Goal: Navigation & Orientation: Understand site structure

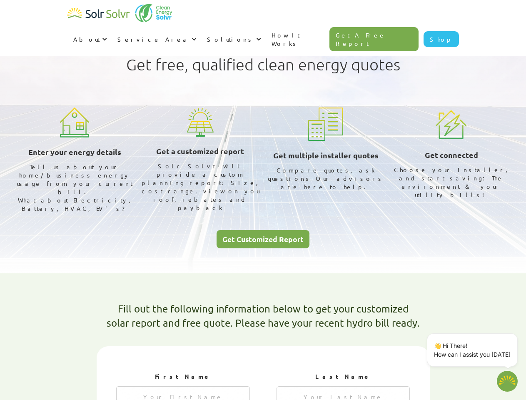
click at [100, 35] on div "About" at bounding box center [86, 39] width 27 height 8
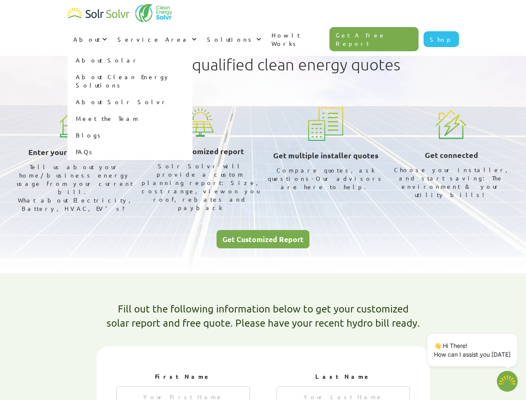
click at [189, 35] on div "Service Area" at bounding box center [153, 39] width 72 height 8
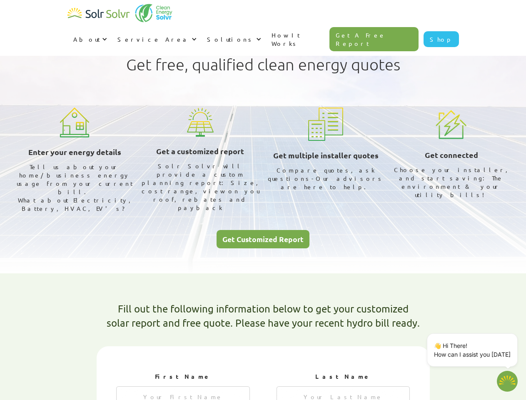
click at [254, 35] on div "Solutions" at bounding box center [230, 39] width 47 height 8
click at [474, 350] on p "👋 Hi There! How can I assist you today" at bounding box center [472, 349] width 77 height 17
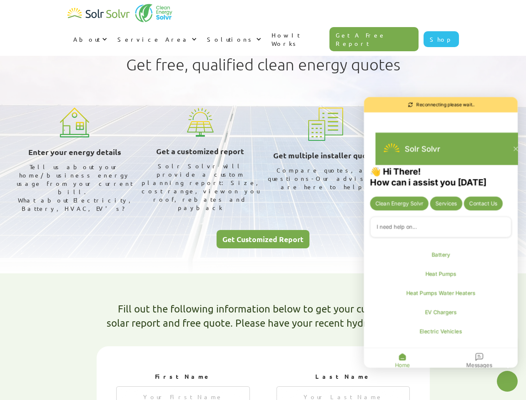
click at [516, 335] on div "👋 Hi There! How can i assist you today Clean Energy Solvr Services Contact Us B…" at bounding box center [441, 268] width 154 height 205
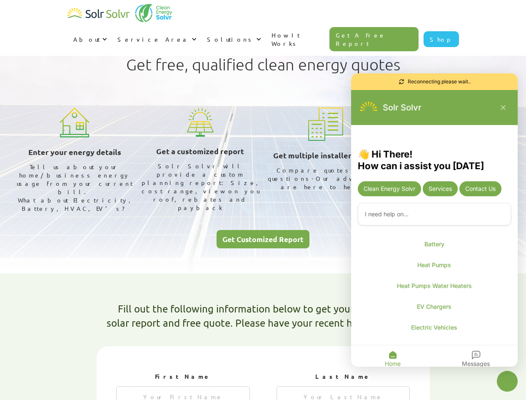
click at [507, 381] on icon "Close chatbot widget" at bounding box center [507, 381] width 10 height 10
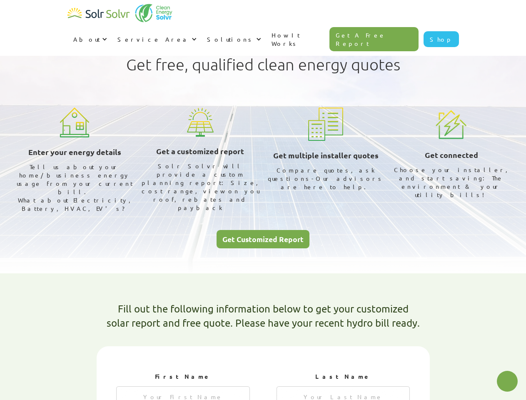
type textarea "x"
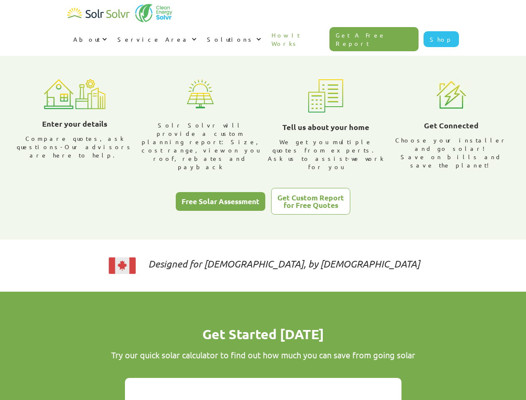
scroll to position [284, 0]
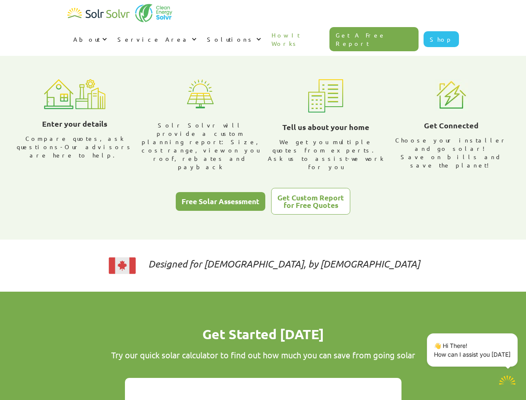
click at [100, 35] on div "About" at bounding box center [86, 39] width 27 height 8
click at [189, 35] on div "Service Area" at bounding box center [153, 39] width 72 height 8
type textarea "x"
click at [254, 35] on div "Solutions" at bounding box center [230, 39] width 47 height 8
